Goal: Task Accomplishment & Management: Manage account settings

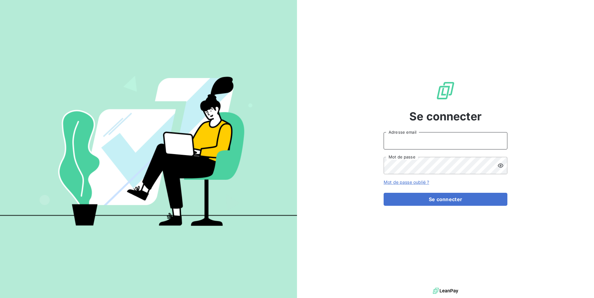
click at [472, 140] on input "Adresse email" at bounding box center [446, 140] width 124 height 17
type input "t"
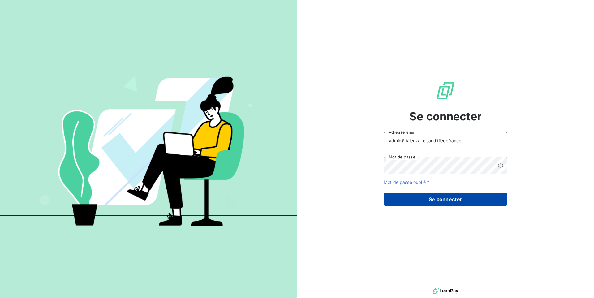
type input "admin@talenzalteisauditiledefrance"
click at [444, 204] on button "Se connecter" at bounding box center [446, 199] width 124 height 13
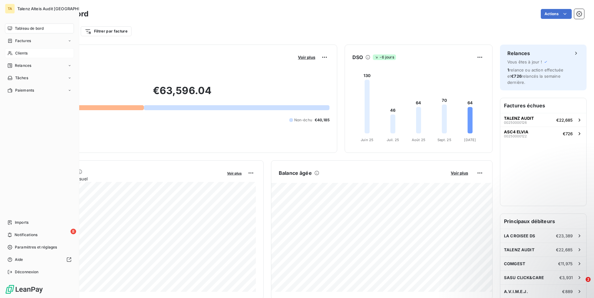
click at [37, 57] on div "Clients" at bounding box center [39, 53] width 69 height 10
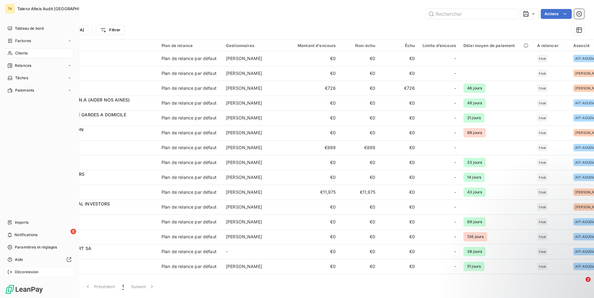
click at [26, 272] on span "Déconnexion" at bounding box center [27, 272] width 24 height 6
